Goal: Task Accomplishment & Management: Use online tool/utility

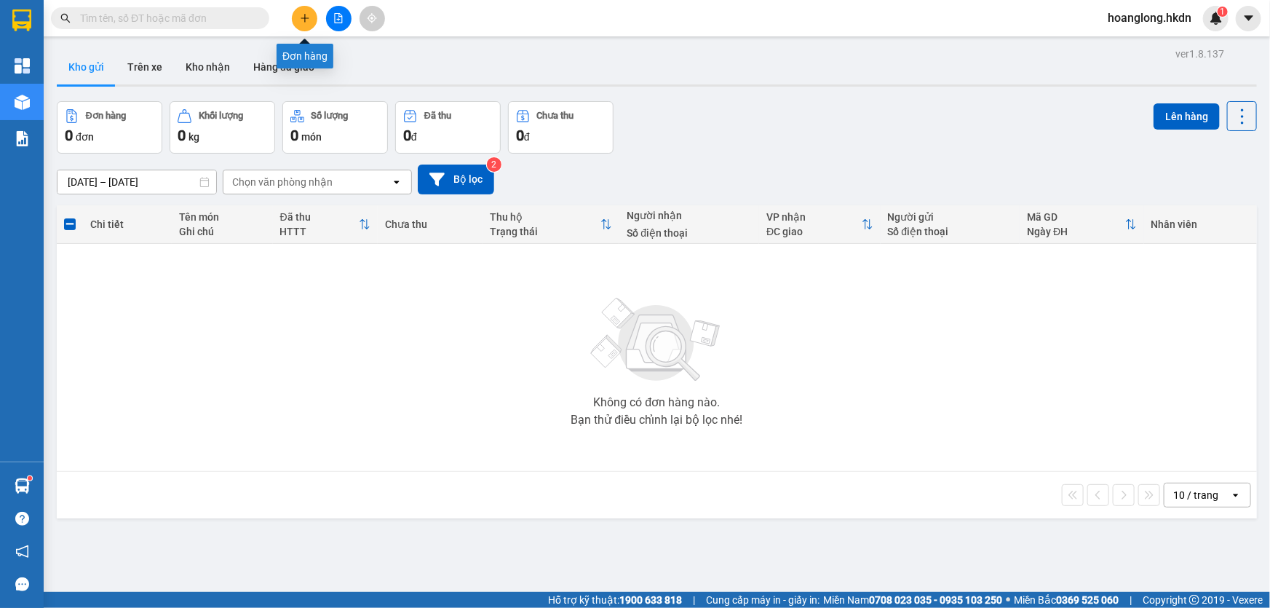
click at [303, 19] on icon "plus" at bounding box center [305, 18] width 10 height 10
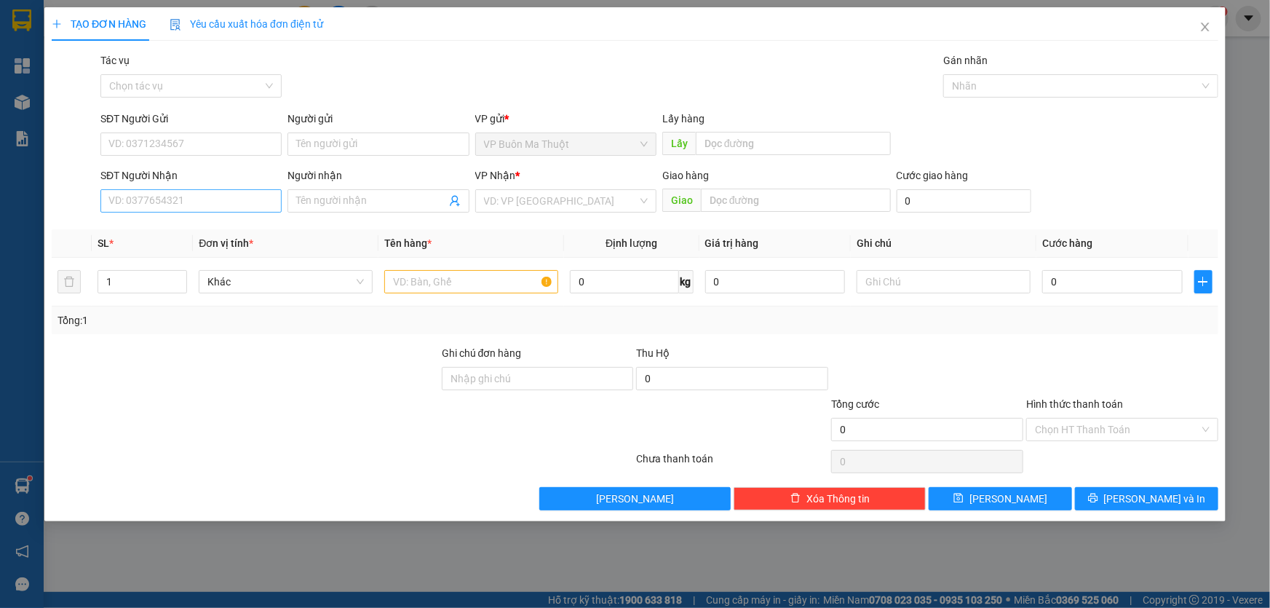
drag, startPoint x: 204, startPoint y: 214, endPoint x: 204, endPoint y: 199, distance: 15.3
click at [205, 211] on div "SĐT Người Nhận VD: 0377654321" at bounding box center [190, 192] width 181 height 51
click at [227, 205] on input "SĐT Người Nhận" at bounding box center [190, 200] width 181 height 23
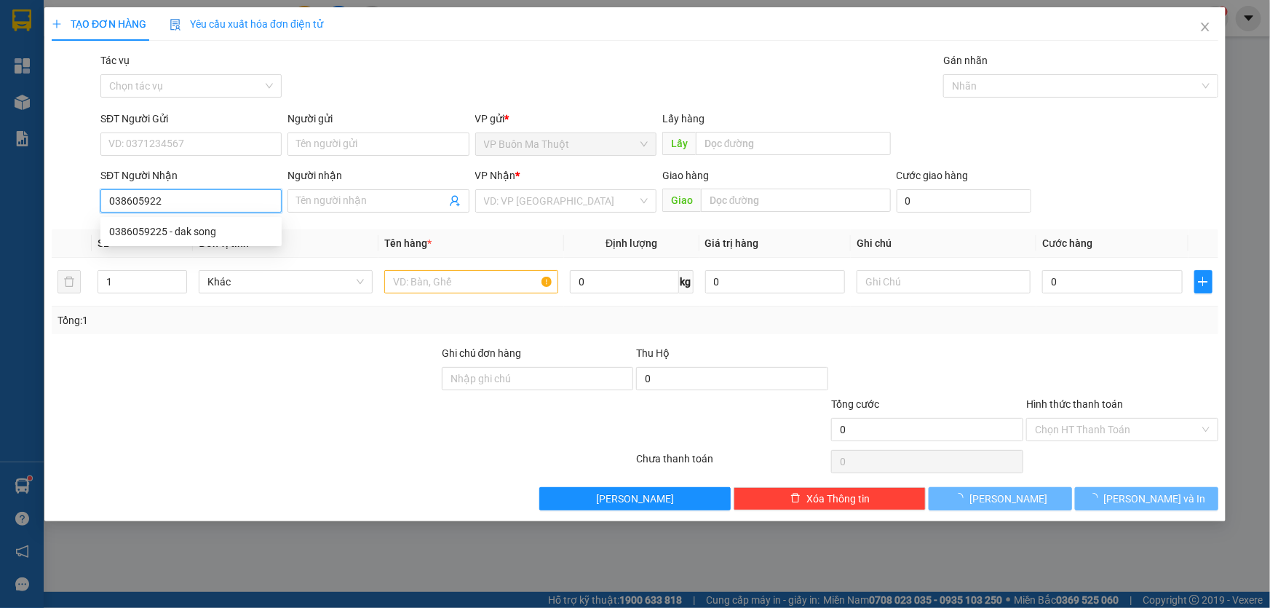
type input "0386059225"
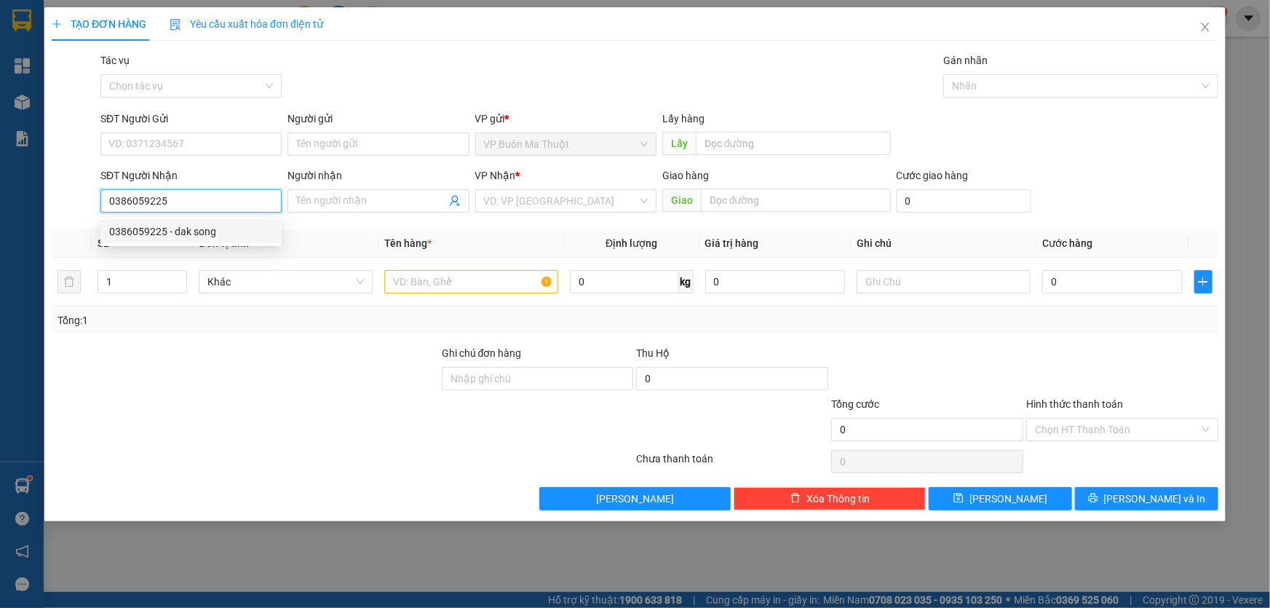
click at [170, 223] on div "0386059225 - dak song" at bounding box center [191, 231] width 164 height 16
type input "dak song"
type input "30.000"
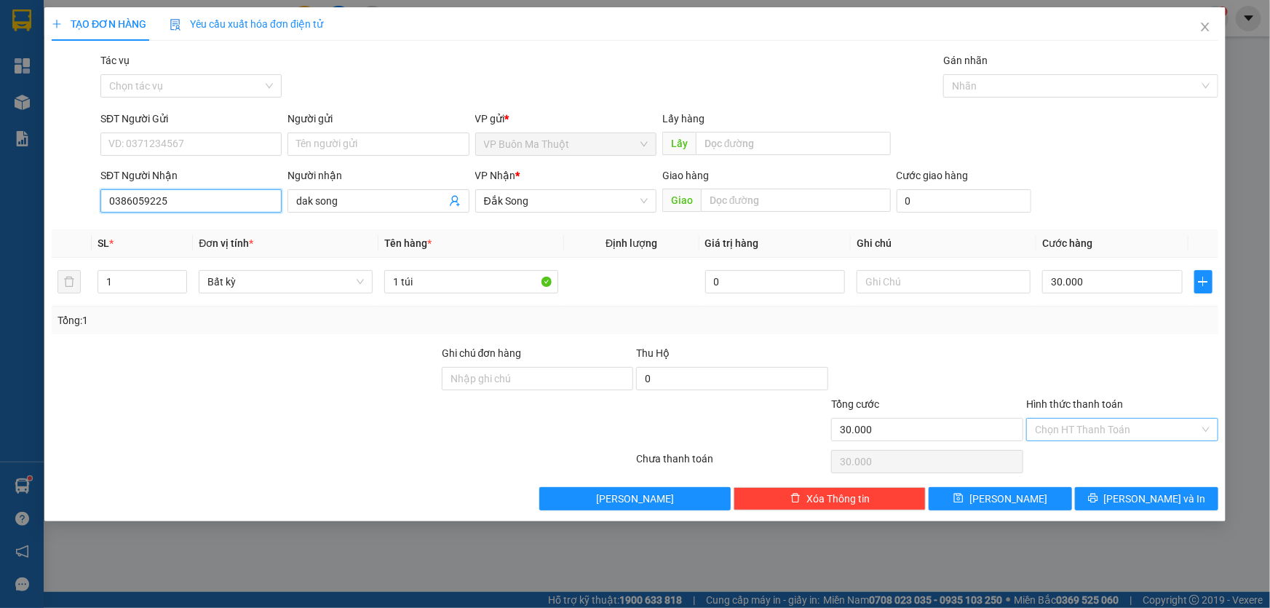
type input "0386059225"
click at [1069, 426] on input "Hình thức thanh toán" at bounding box center [1117, 429] width 164 height 22
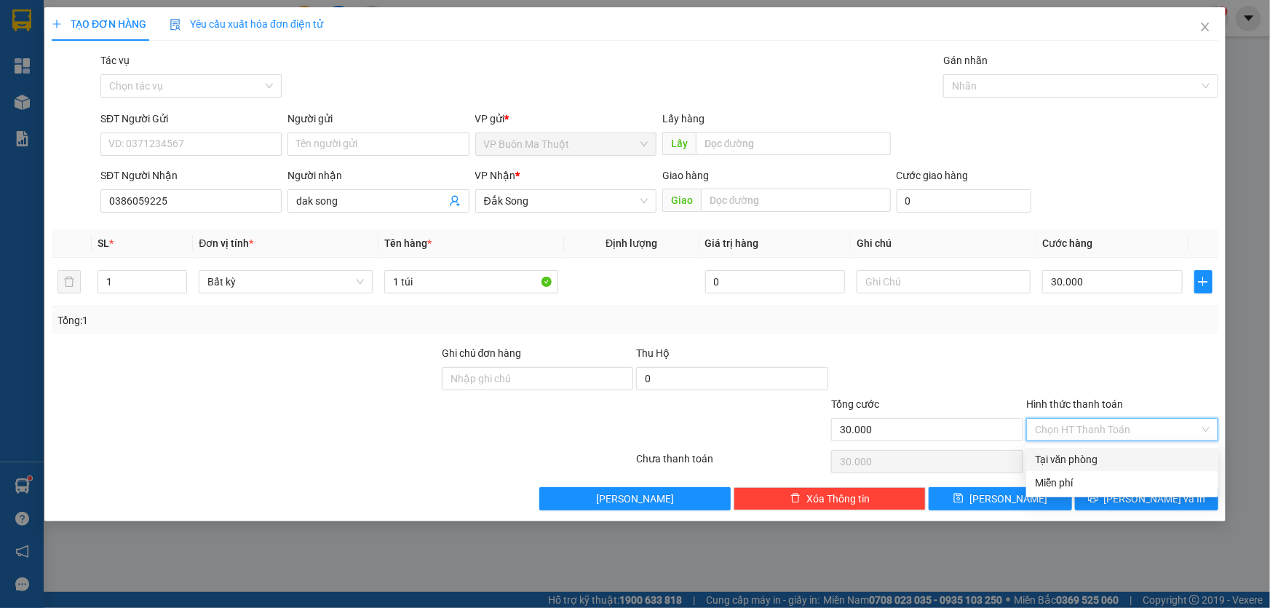
click at [1062, 461] on div "Tại văn phòng" at bounding box center [1122, 459] width 175 height 16
type input "0"
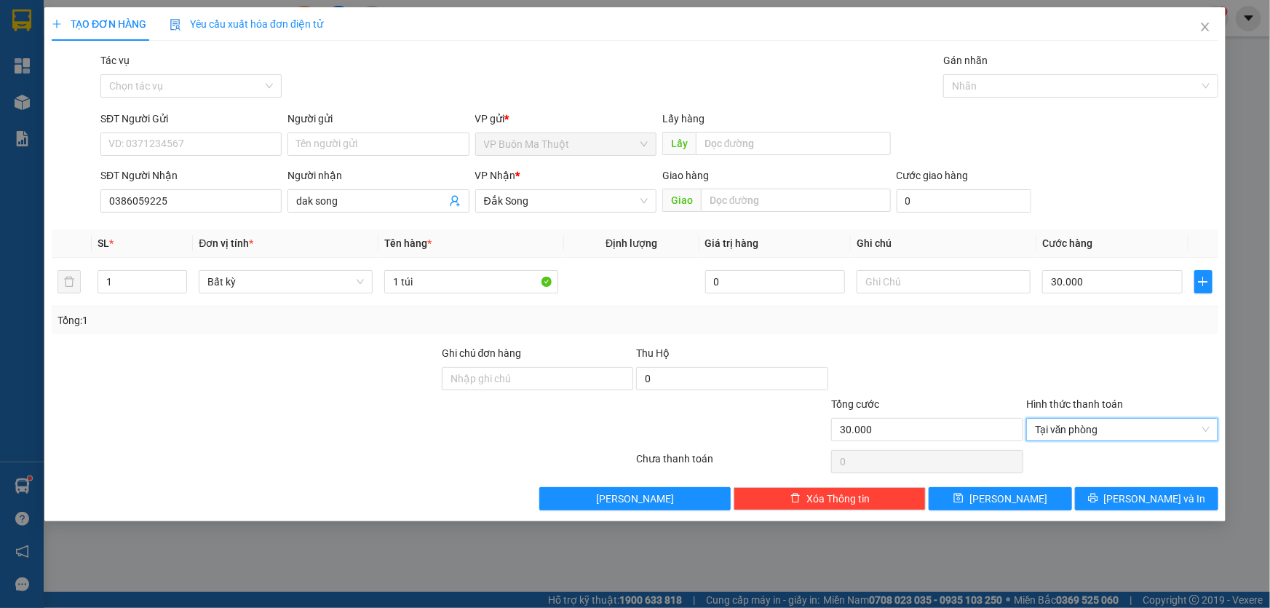
click at [1043, 512] on div "TẠO ĐƠN HÀNG Yêu cầu xuất hóa đơn điện tử Transit Pickup Surcharge Ids Transit …" at bounding box center [634, 264] width 1181 height 514
click at [1040, 501] on button "[PERSON_NAME]" at bounding box center [1000, 498] width 143 height 23
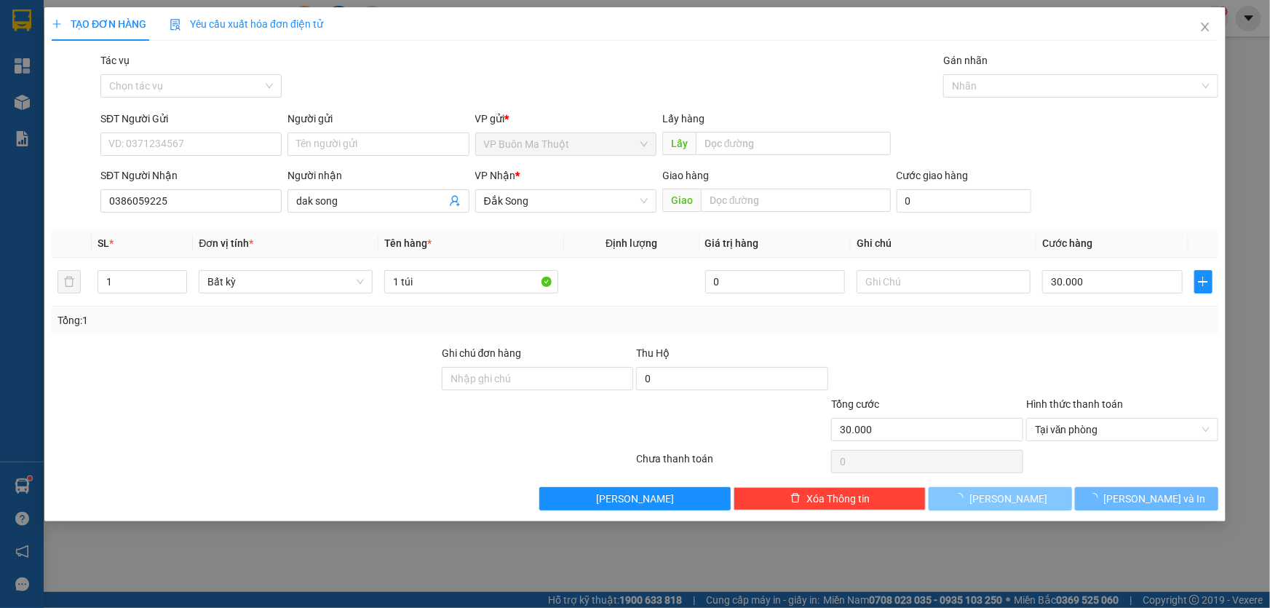
type input "0"
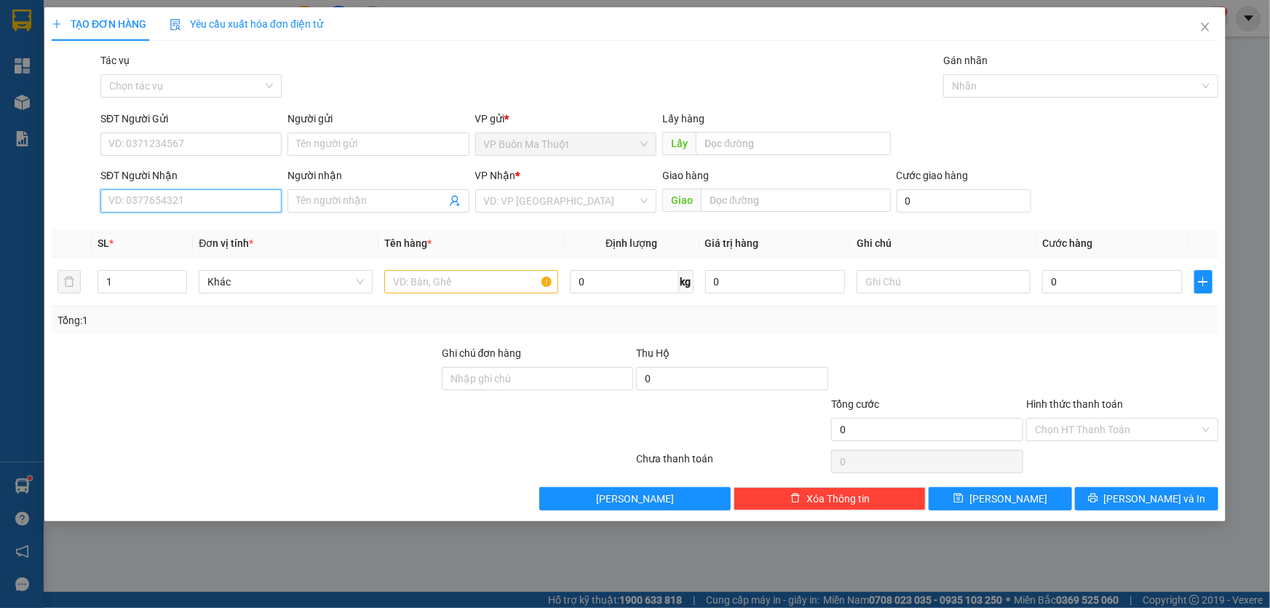
drag, startPoint x: 241, startPoint y: 201, endPoint x: 284, endPoint y: 247, distance: 63.3
click at [240, 202] on input "SĐT Người Nhận" at bounding box center [190, 200] width 181 height 23
type input "0982443252"
click at [505, 203] on input "search" at bounding box center [561, 201] width 154 height 22
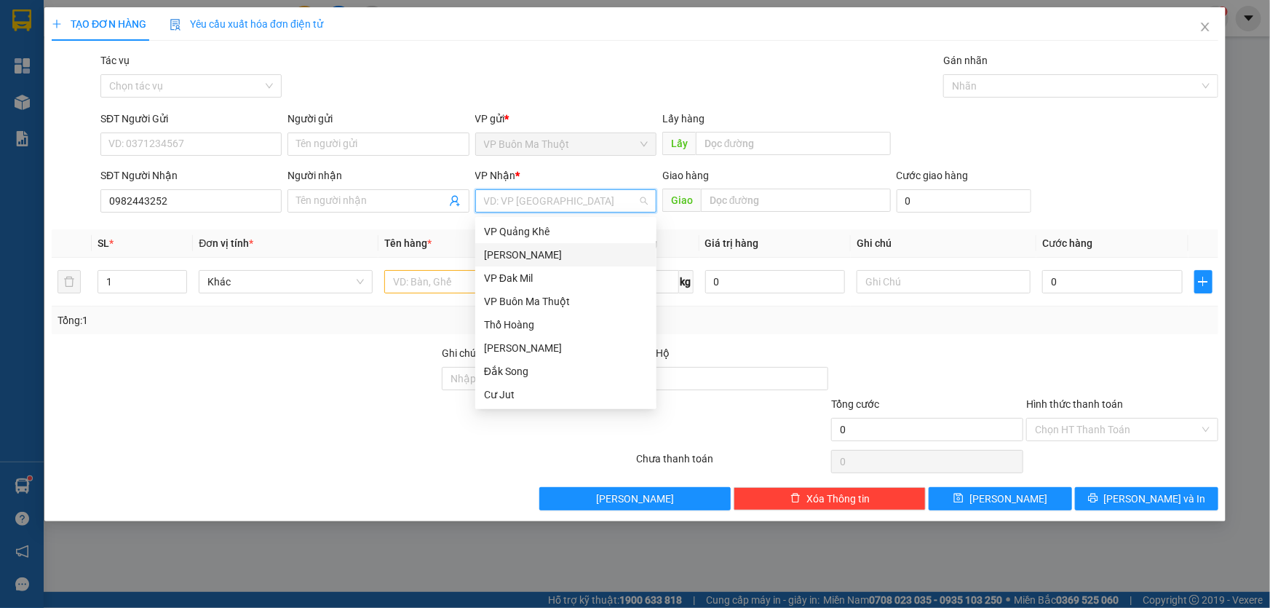
click at [523, 249] on div "[PERSON_NAME]" at bounding box center [566, 255] width 164 height 16
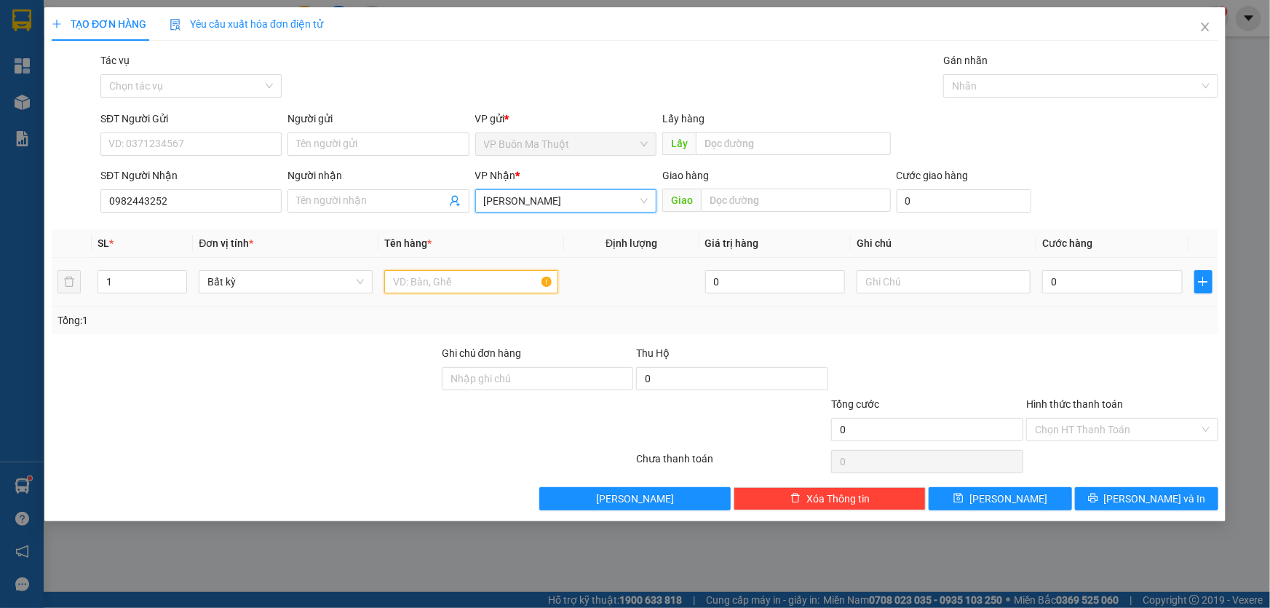
click at [454, 284] on input "text" at bounding box center [471, 281] width 174 height 23
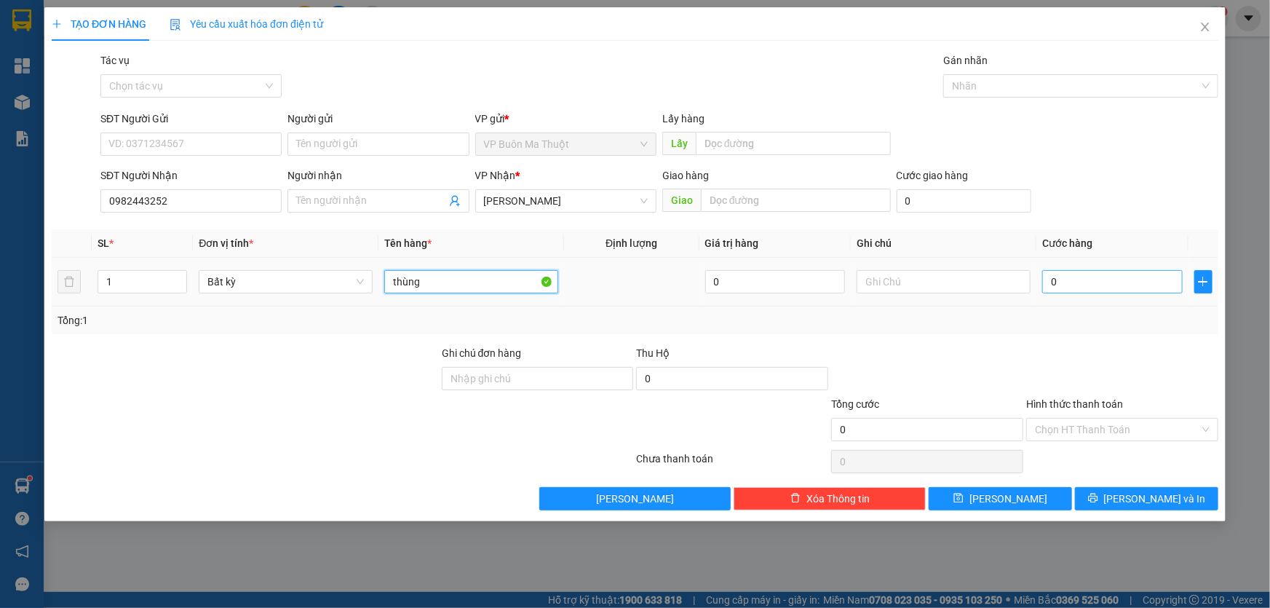
type input "thùng"
click at [1118, 279] on input "0" at bounding box center [1112, 281] width 140 height 23
type input "3"
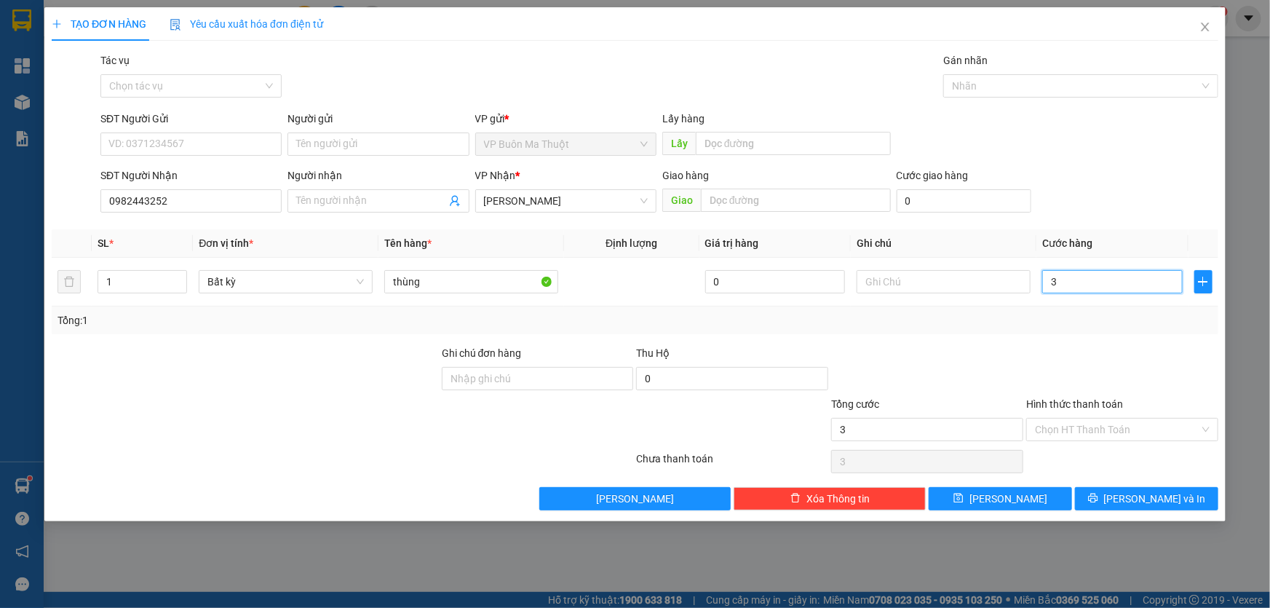
type input "0"
type input "4"
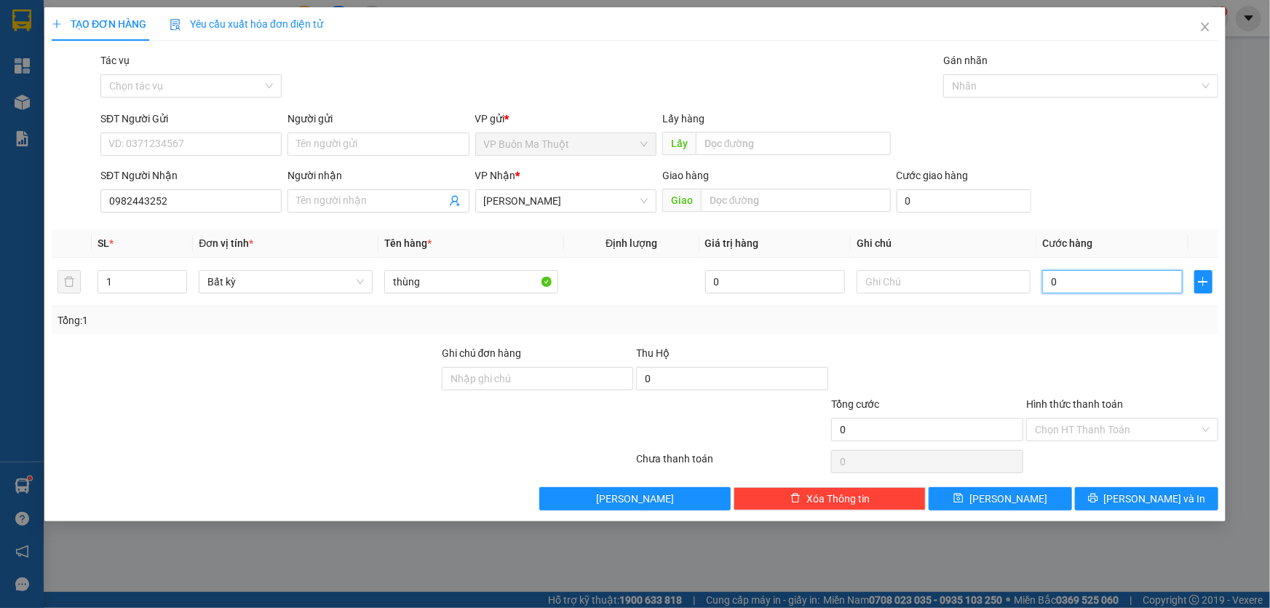
type input "04"
type input "40"
type input "040"
type input "400"
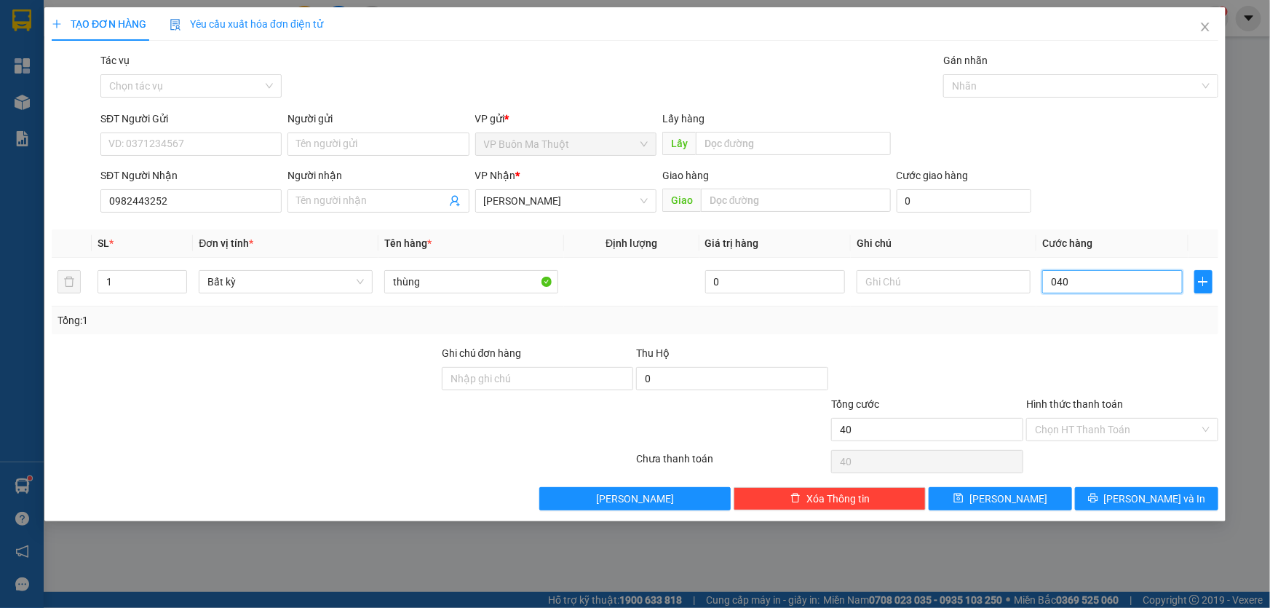
type input "400"
type input "04.000"
type input "4.000"
type input "40.000"
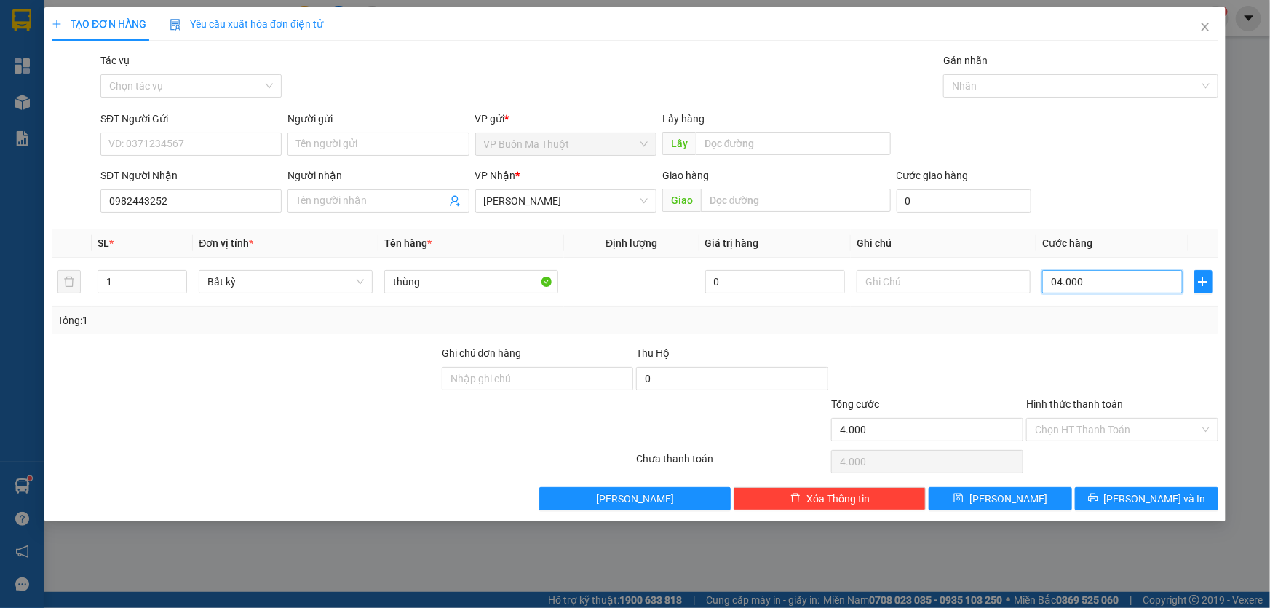
type input "40.000"
click at [1121, 443] on div "Hình thức thanh toán Chọn HT Thanh Toán" at bounding box center [1122, 421] width 192 height 51
click at [1113, 425] on input "Hình thức thanh toán" at bounding box center [1117, 429] width 164 height 22
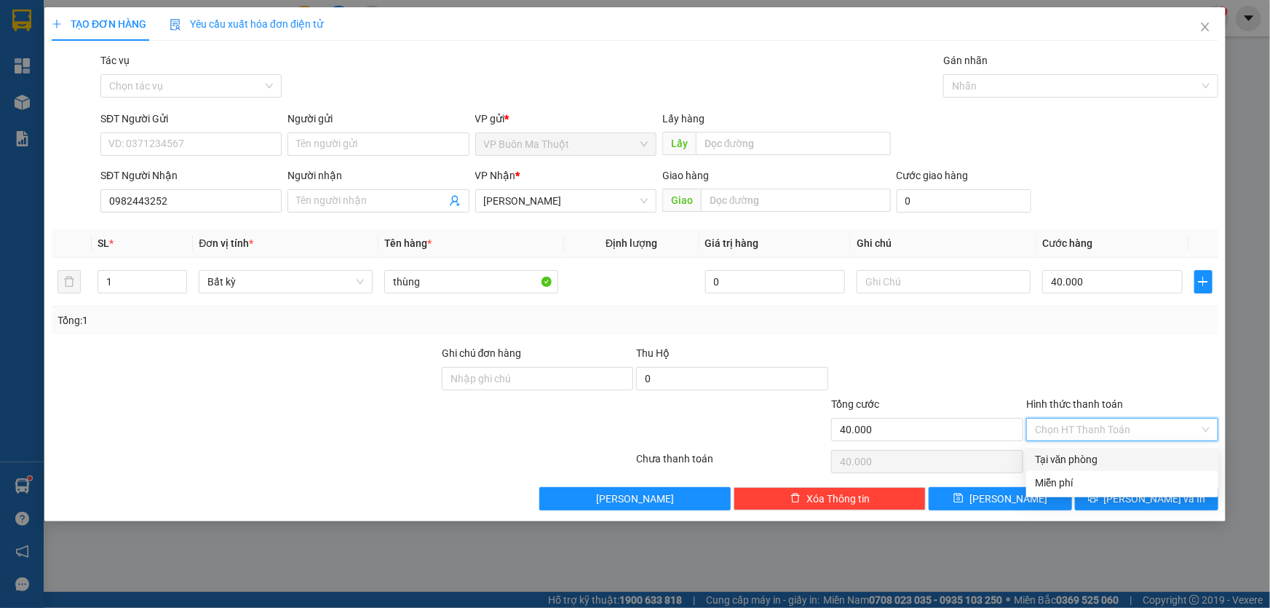
click at [1084, 459] on div "Tại văn phòng" at bounding box center [1122, 459] width 175 height 16
type input "0"
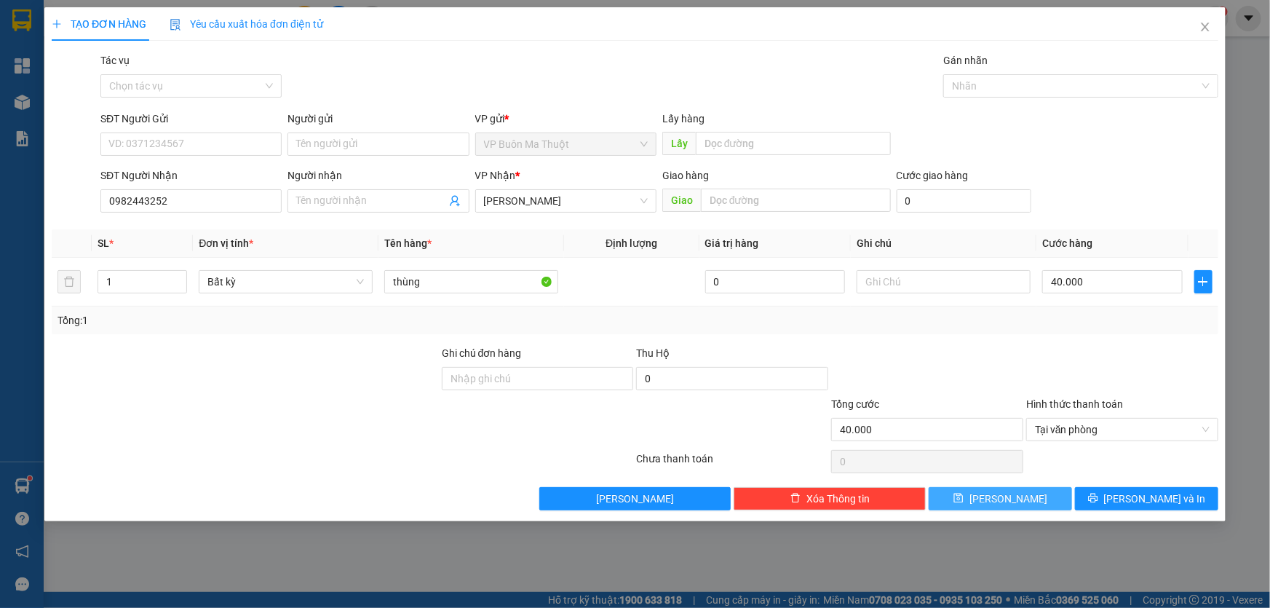
click at [1018, 496] on button "[PERSON_NAME]" at bounding box center [1000, 498] width 143 height 23
type input "0"
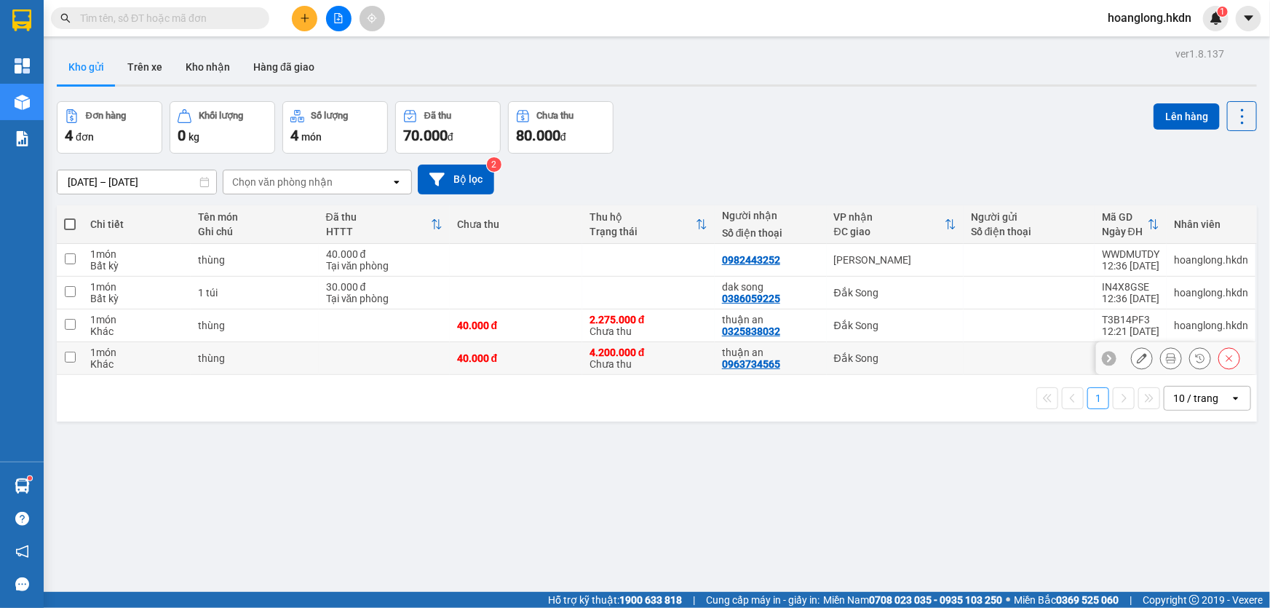
click at [683, 358] on div "4.200.000 đ" at bounding box center [648, 352] width 118 height 12
checkbox input "true"
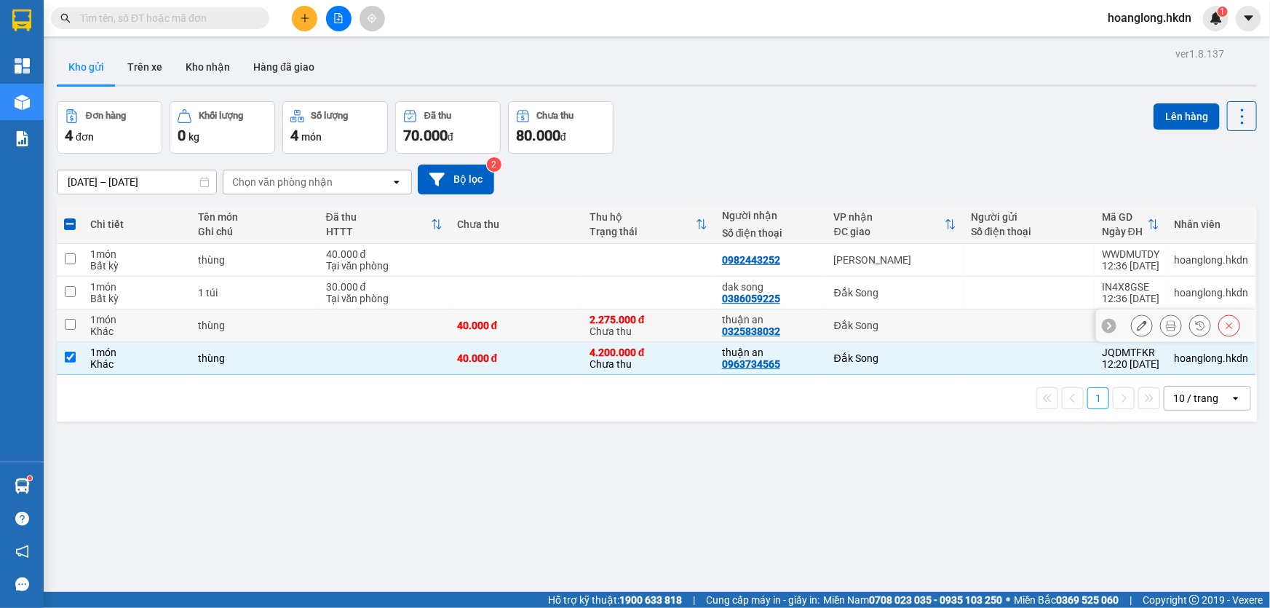
click at [688, 331] on div "2.275.000 đ Chưa thu" at bounding box center [648, 325] width 118 height 23
checkbox input "true"
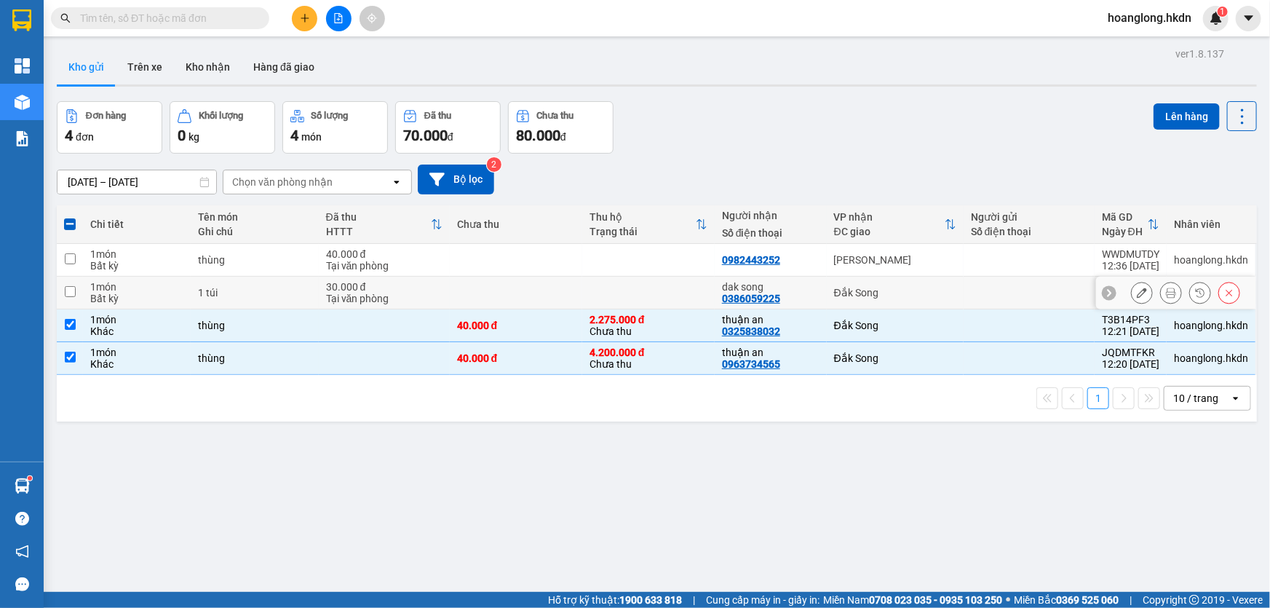
click at [687, 304] on td at bounding box center [648, 293] width 132 height 33
checkbox input "true"
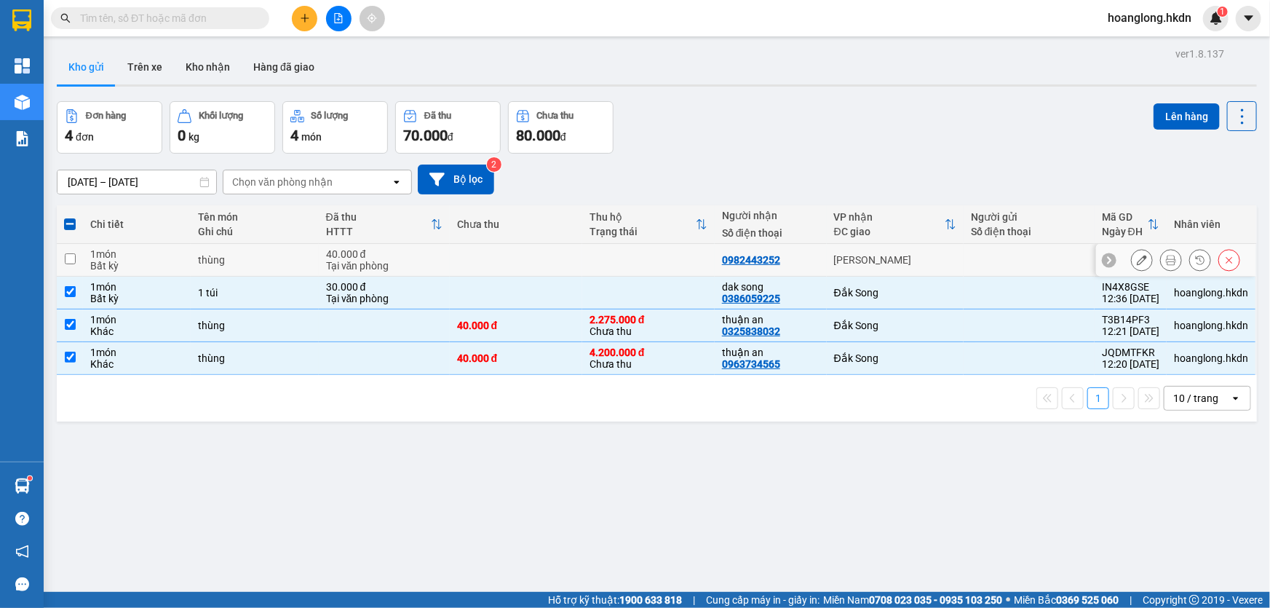
click at [697, 268] on td at bounding box center [648, 260] width 132 height 33
checkbox input "true"
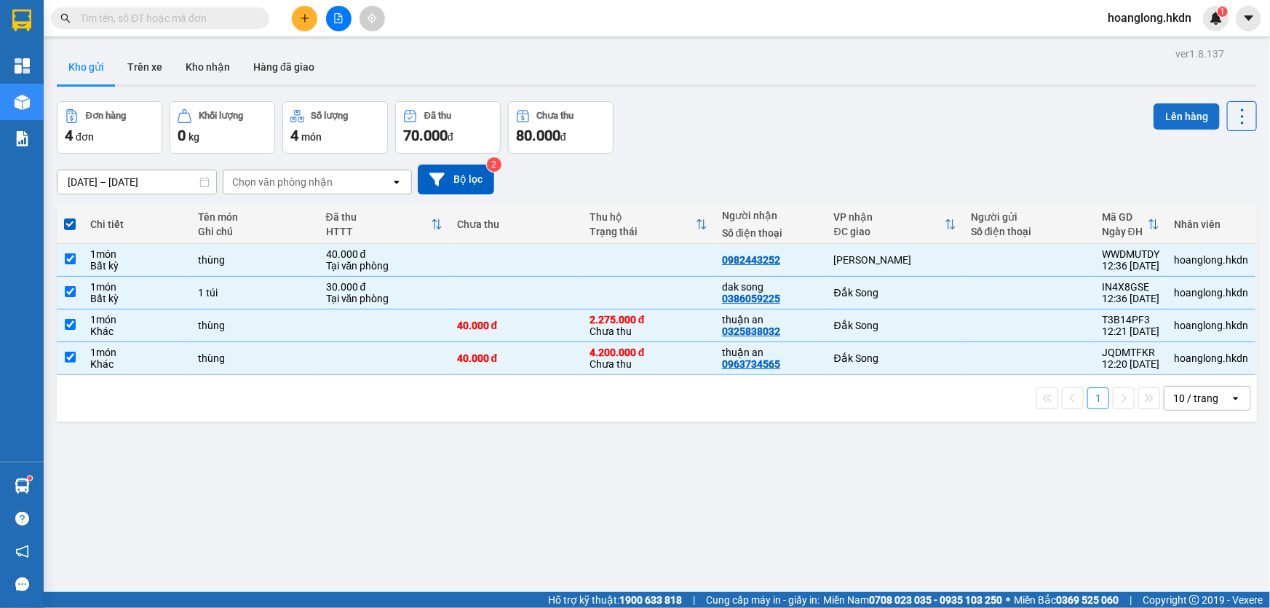
click at [1153, 116] on button "Lên hàng" at bounding box center [1186, 116] width 66 height 26
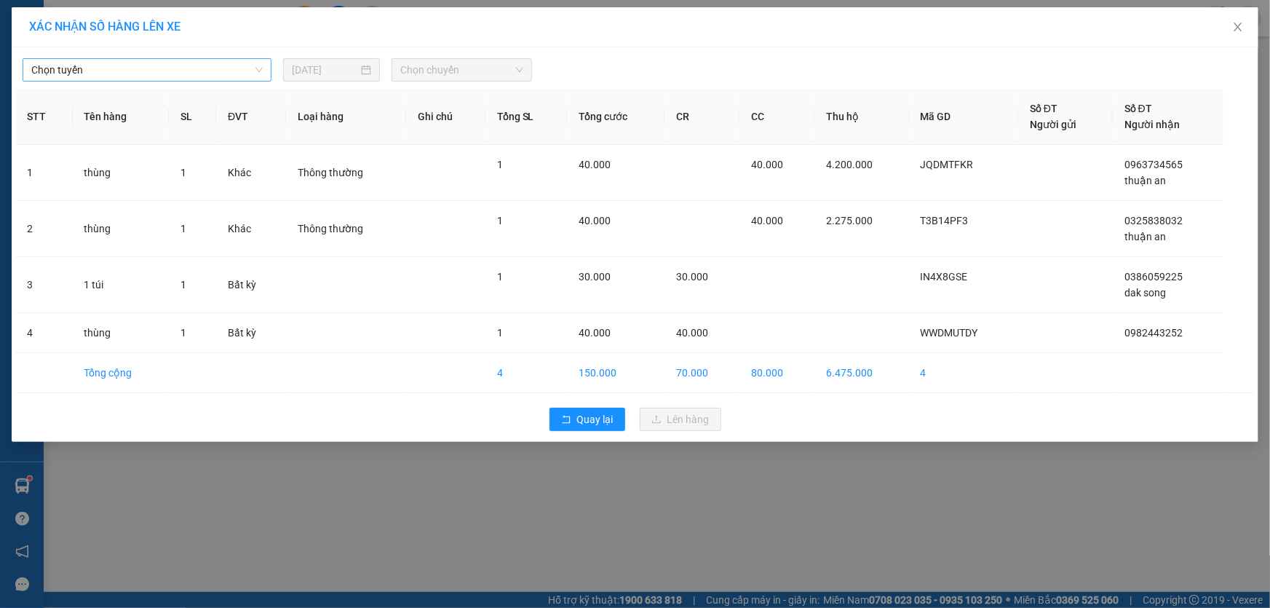
click at [129, 70] on span "Chọn tuyến" at bounding box center [146, 70] width 231 height 22
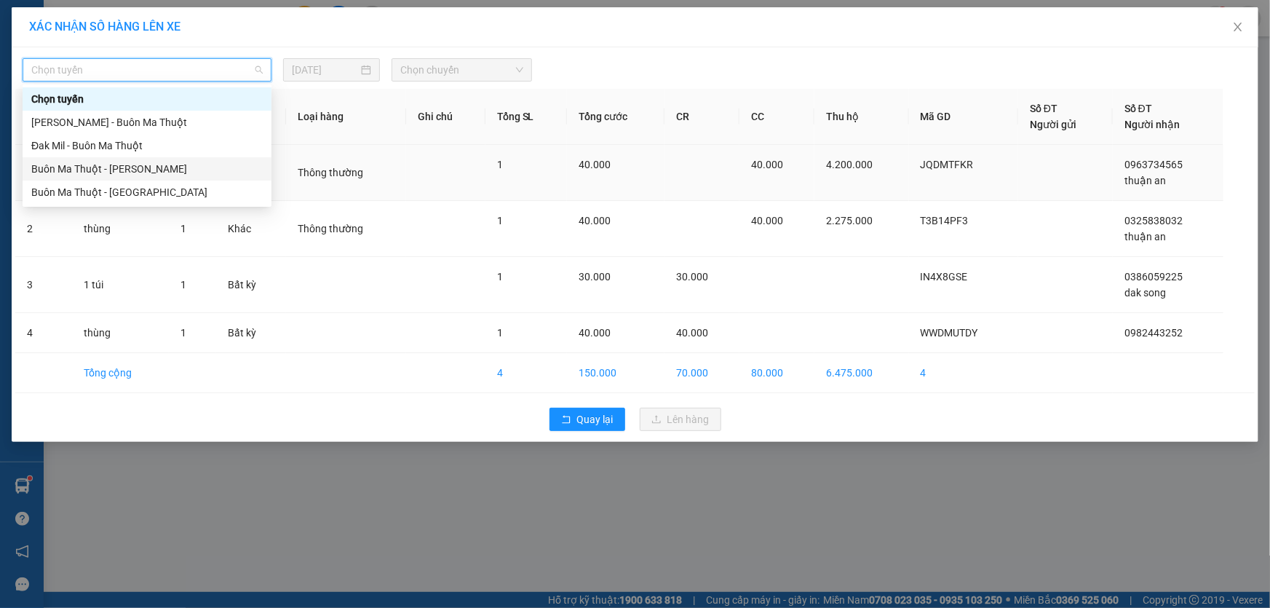
click at [150, 174] on div "Buôn Ma Thuột - [PERSON_NAME]" at bounding box center [146, 169] width 231 height 16
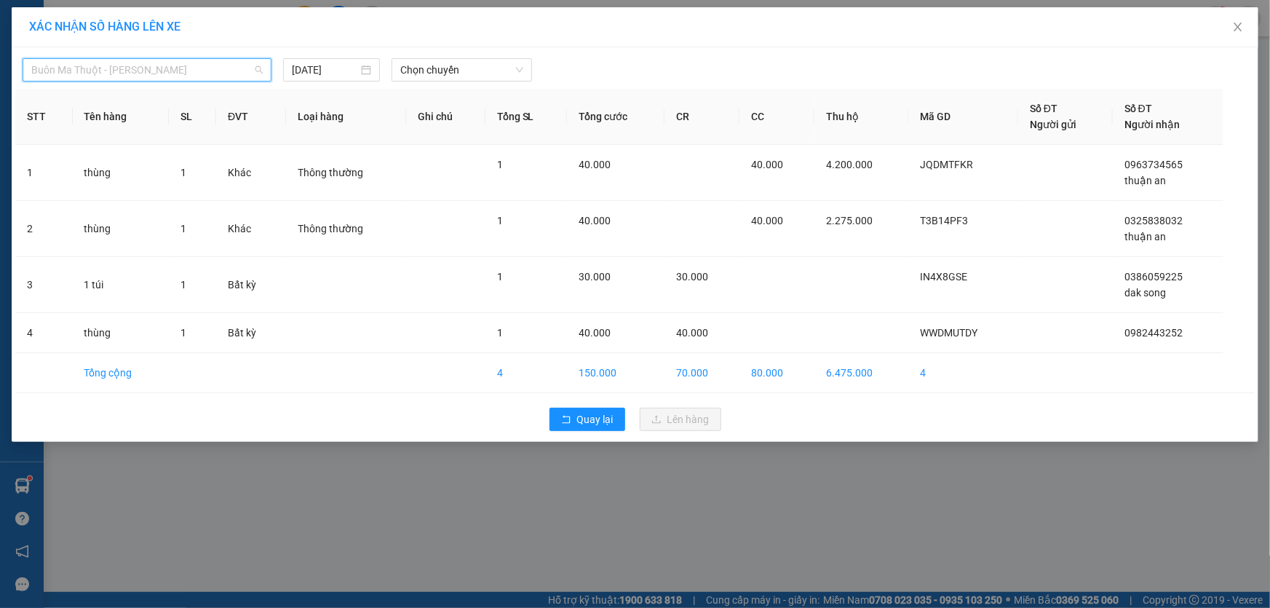
click at [174, 70] on span "Buôn Ma Thuột - [PERSON_NAME]" at bounding box center [146, 70] width 231 height 22
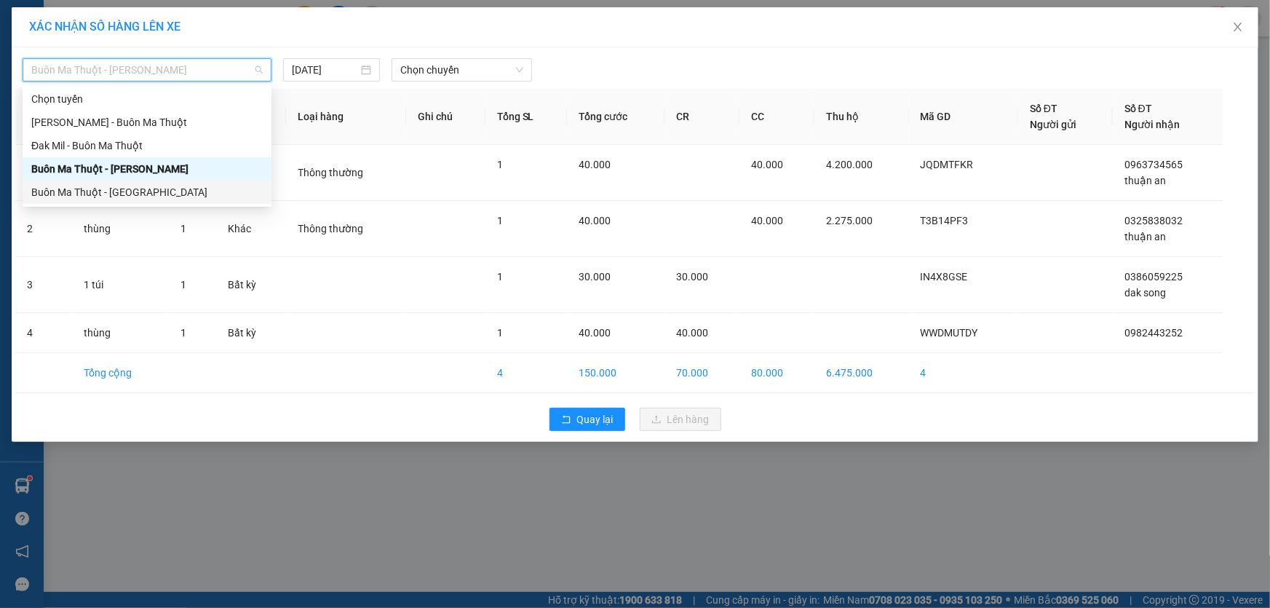
click at [181, 193] on div "Buôn Ma Thuột - [GEOGRAPHIC_DATA]" at bounding box center [146, 192] width 231 height 16
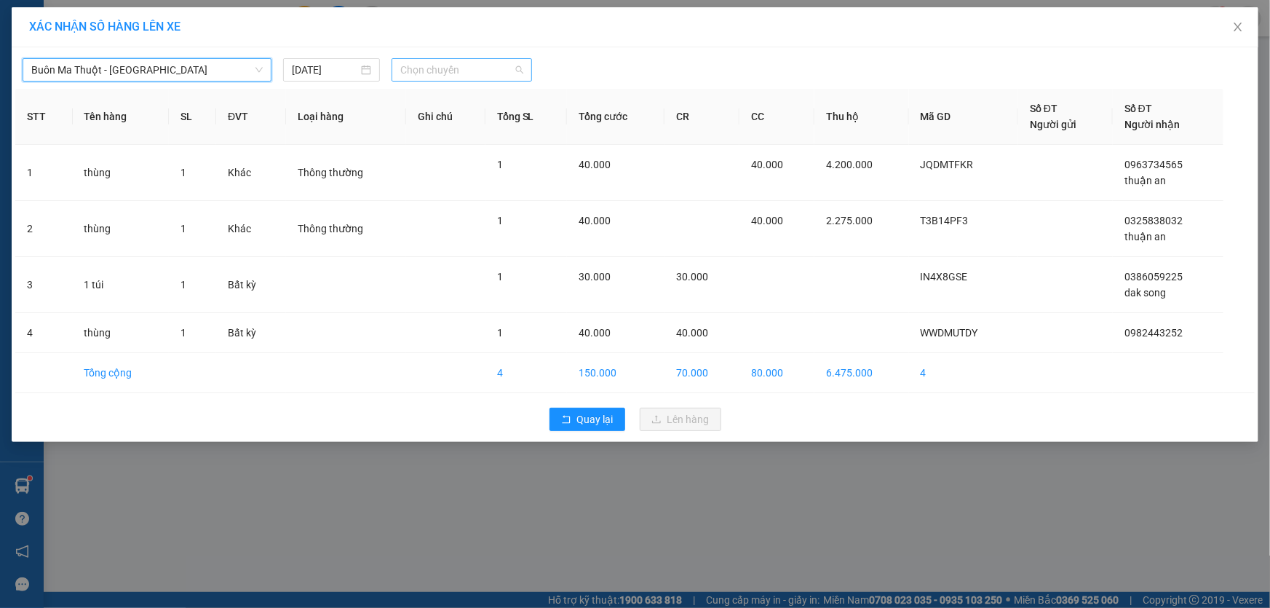
click at [422, 76] on span "Chọn chuyến" at bounding box center [461, 70] width 123 height 22
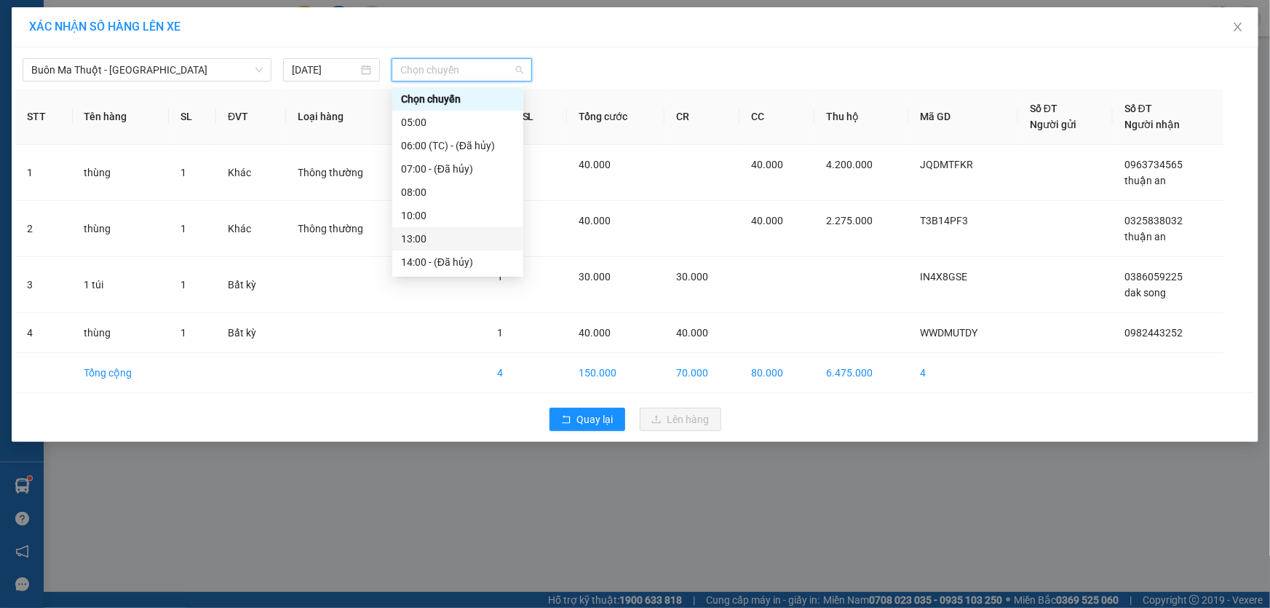
click at [434, 239] on div "13:00" at bounding box center [458, 239] width 114 height 16
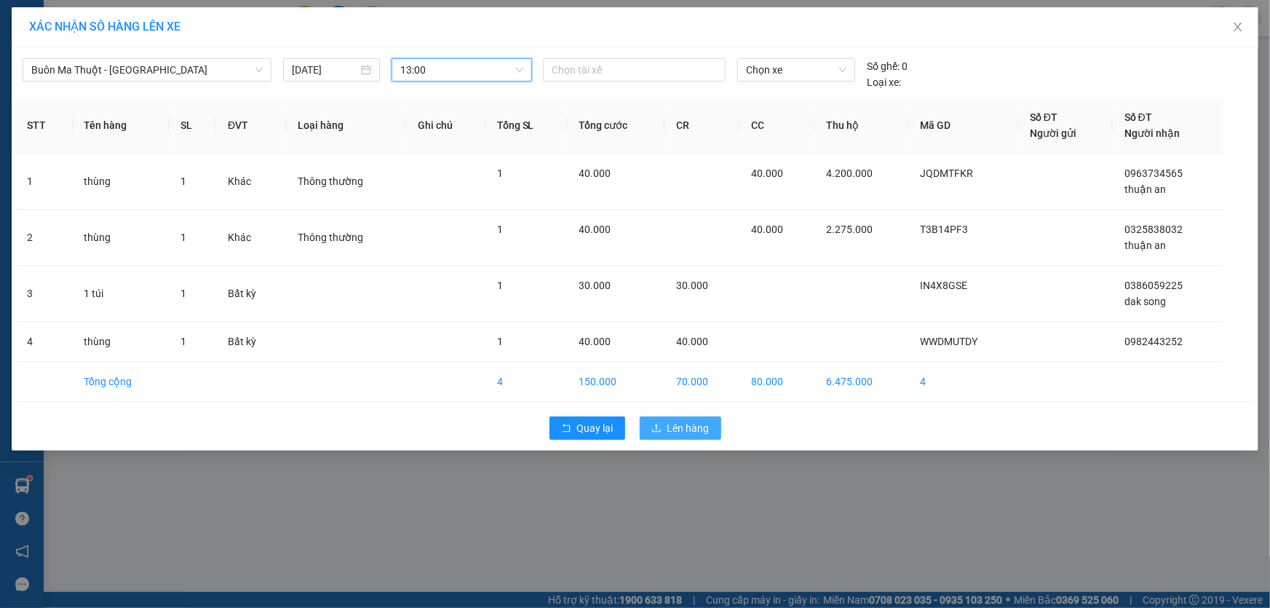
click at [696, 428] on span "Lên hàng" at bounding box center [688, 428] width 42 height 16
